Goal: Participate in discussion: Engage in conversation with other users on a specific topic

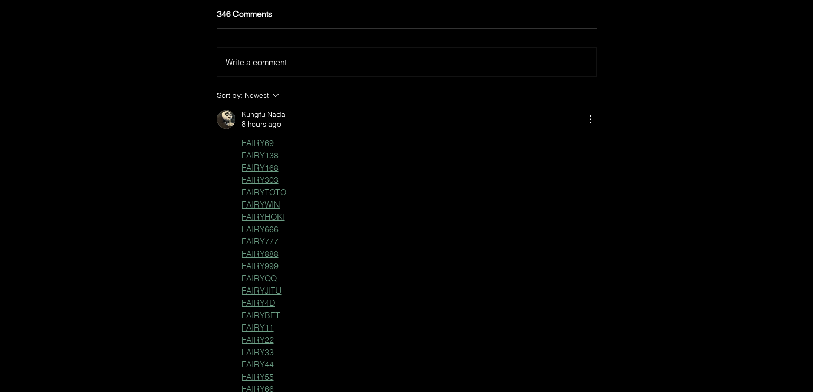
scroll to position [3258, 0]
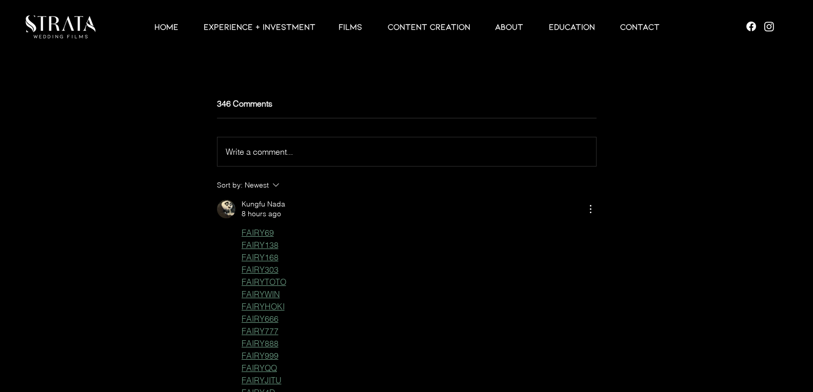
click at [300, 159] on button "Write a comment... Write a comment..." at bounding box center [407, 151] width 379 height 29
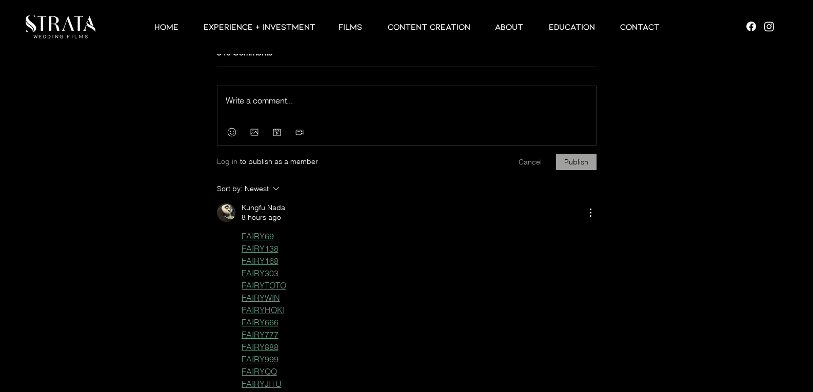
click at [318, 120] on div "Press Esc to exit editor." at bounding box center [407, 103] width 379 height 34
drag, startPoint x: 338, startPoint y: 121, endPoint x: 757, endPoint y: 121, distance: 419.6
click at [338, 107] on p "Rich Text Editor" at bounding box center [407, 100] width 362 height 12
click at [333, 107] on p "Rich Text Editor" at bounding box center [407, 100] width 362 height 12
drag, startPoint x: 259, startPoint y: 113, endPoint x: 183, endPoint y: 114, distance: 75.9
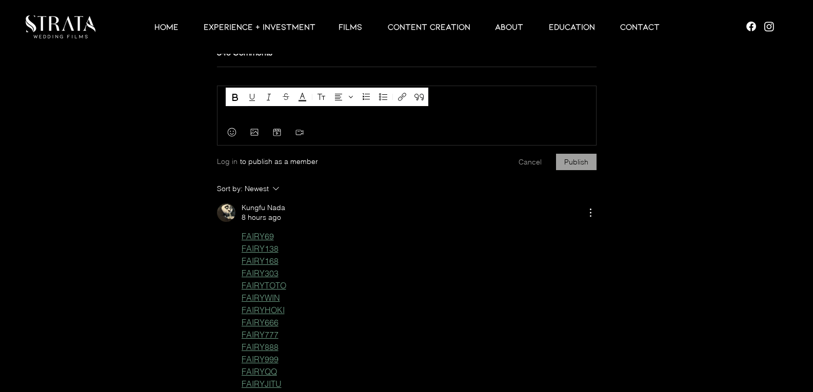
drag, startPoint x: 279, startPoint y: 131, endPoint x: 269, endPoint y: 125, distance: 11.7
click at [279, 120] on div "sv388 Press Esc to exit editor." at bounding box center [407, 103] width 379 height 34
click at [239, 106] on span "sv388" at bounding box center [237, 100] width 22 height 10
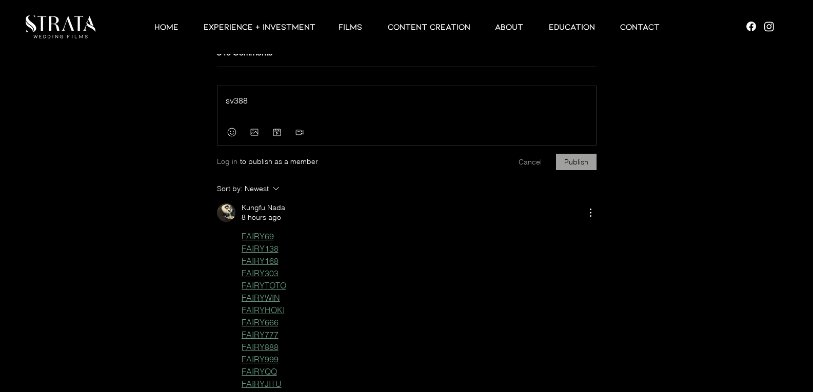
click at [238, 106] on span "sv388" at bounding box center [237, 100] width 22 height 10
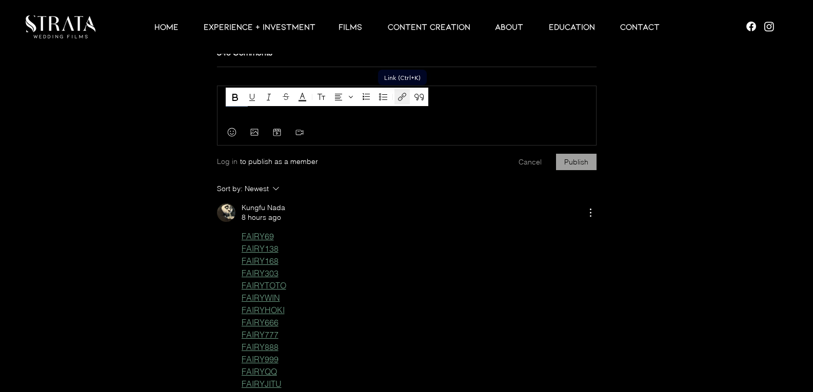
click at [403, 93] on icon "Link (Ctrl+K)" at bounding box center [402, 97] width 12 height 12
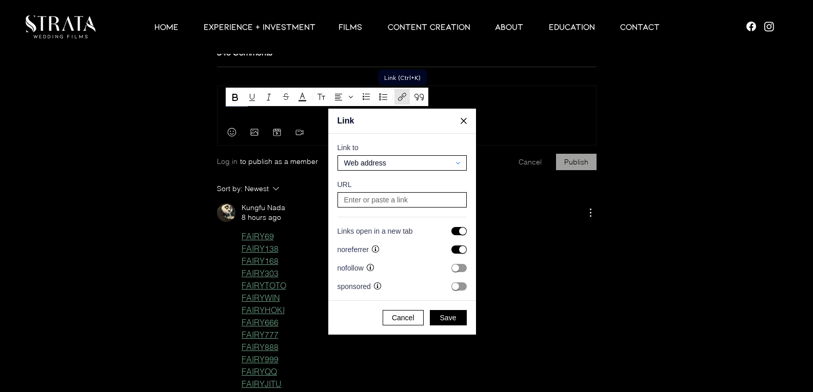
scroll to position [2047, 1960]
drag, startPoint x: 411, startPoint y: 195, endPoint x: 418, endPoint y: 207, distance: 12.9
click at [413, 200] on input at bounding box center [402, 200] width 122 height 14
paste input "[URL][DOMAIN_NAME]"
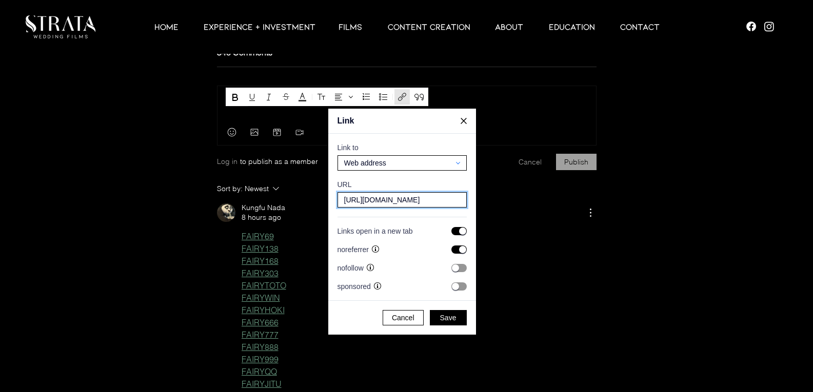
type input "[URL][DOMAIN_NAME]"
click at [440, 306] on div "Cancel Save" at bounding box center [402, 318] width 148 height 34
click at [444, 313] on span "Save" at bounding box center [448, 317] width 16 height 9
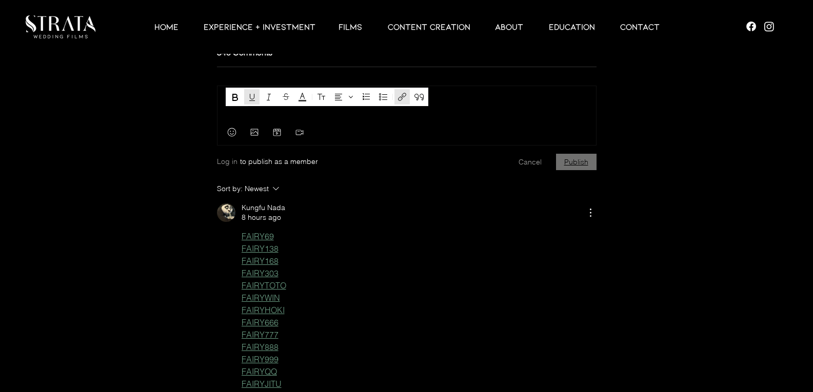
click at [573, 170] on button "Publish" at bounding box center [576, 162] width 41 height 16
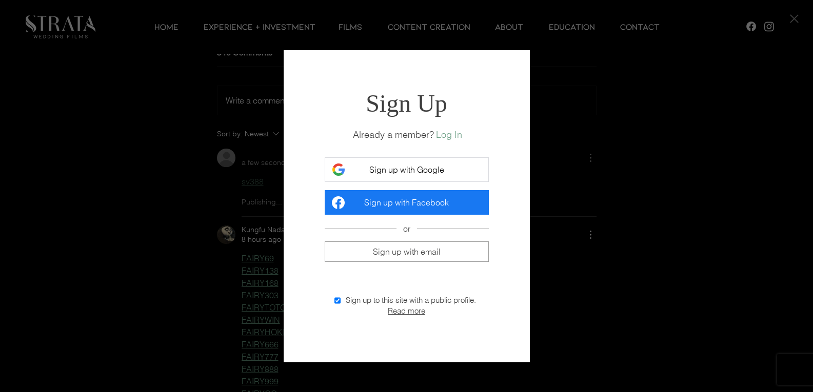
click at [412, 180] on button "Sign up with Google" at bounding box center [407, 169] width 164 height 25
